Goal: Check status: Check status

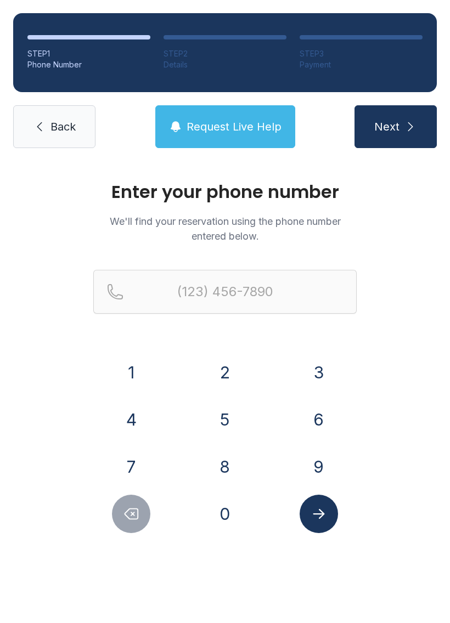
click at [218, 355] on button "2" at bounding box center [225, 372] width 38 height 38
click at [239, 512] on button "0" at bounding box center [225, 514] width 38 height 38
click at [323, 404] on button "6" at bounding box center [319, 419] width 38 height 38
click at [228, 458] on button "8" at bounding box center [225, 467] width 38 height 38
click at [234, 413] on button "5" at bounding box center [225, 419] width 38 height 38
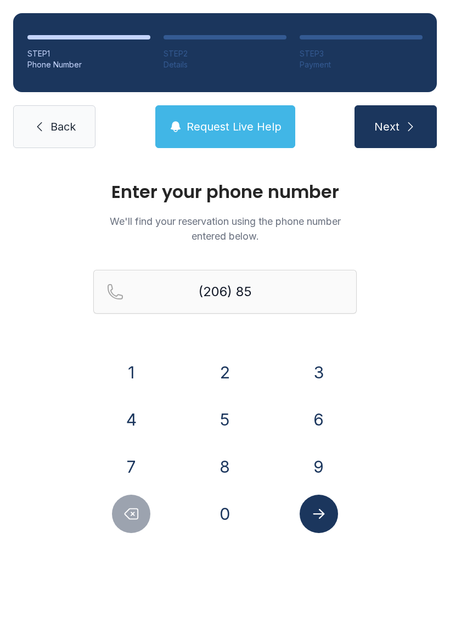
click at [310, 355] on button "3" at bounding box center [319, 372] width 38 height 38
click at [126, 416] on button "4" at bounding box center [131, 419] width 38 height 38
click at [226, 512] on button "0" at bounding box center [225, 514] width 38 height 38
click at [126, 411] on button "4" at bounding box center [131, 419] width 38 height 38
click at [136, 465] on button "7" at bounding box center [131, 467] width 38 height 38
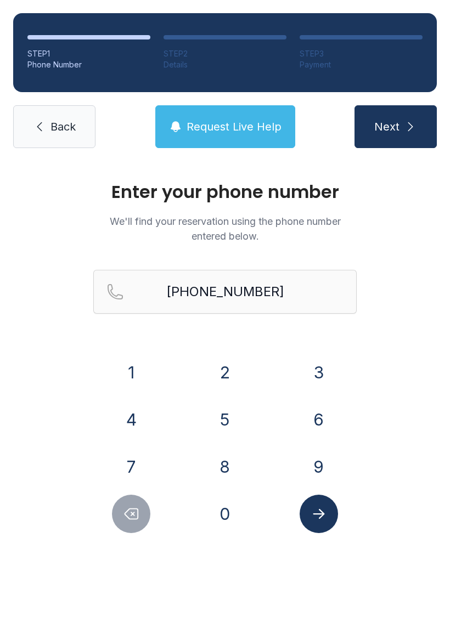
click at [313, 518] on icon "Submit lookup form" at bounding box center [319, 514] width 16 height 16
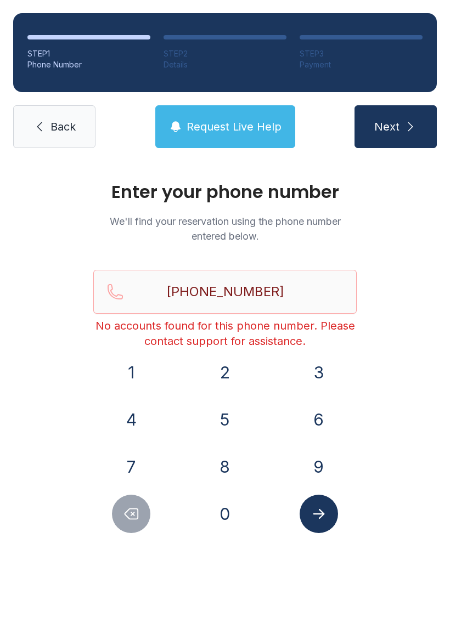
click at [133, 518] on icon "Delete number" at bounding box center [131, 514] width 16 height 16
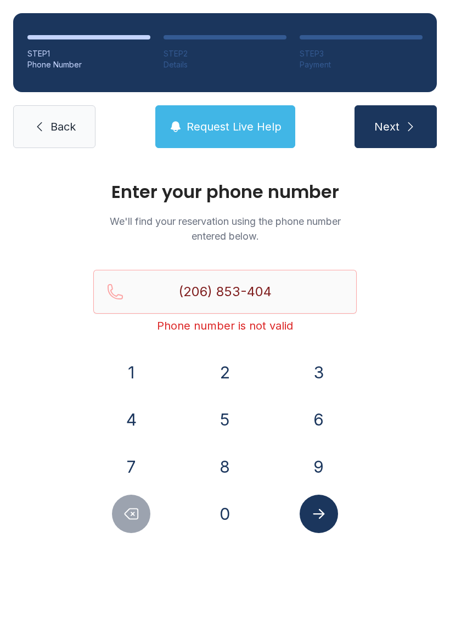
click at [133, 518] on icon "Delete number" at bounding box center [131, 514] width 16 height 16
click at [139, 507] on icon "Delete number" at bounding box center [131, 514] width 16 height 16
click at [139, 506] on icon "Delete number" at bounding box center [131, 514] width 16 height 16
click at [142, 507] on button "Delete number" at bounding box center [131, 514] width 38 height 38
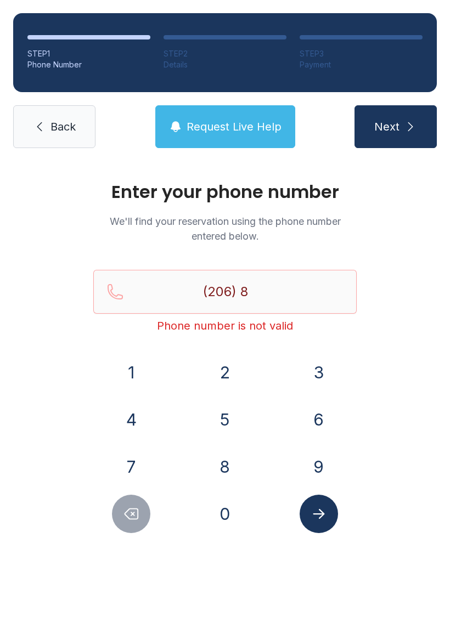
click at [139, 511] on icon "Delete number" at bounding box center [131, 514] width 16 height 16
click at [138, 511] on icon "Delete number" at bounding box center [131, 514] width 13 height 10
click at [138, 526] on button "Delete number" at bounding box center [131, 514] width 38 height 38
type input "(2"
click at [138, 526] on button "Delete number" at bounding box center [131, 514] width 38 height 38
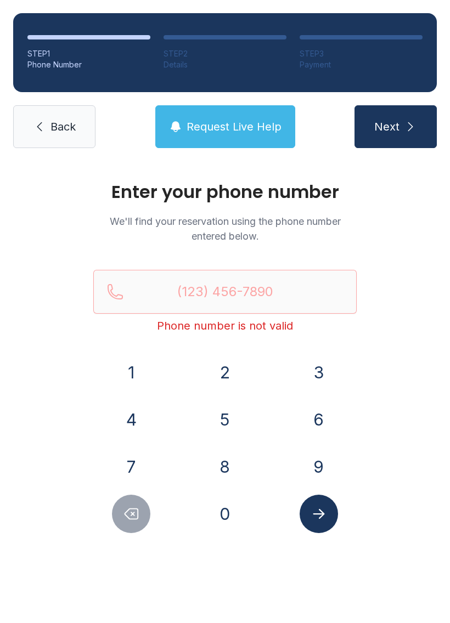
click at [133, 517] on icon "Delete number" at bounding box center [131, 514] width 16 height 16
